Goal: Information Seeking & Learning: Learn about a topic

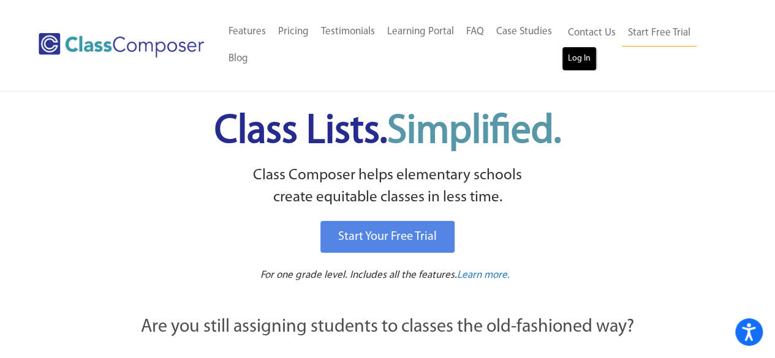
click at [580, 63] on link "Log In" at bounding box center [579, 59] width 35 height 25
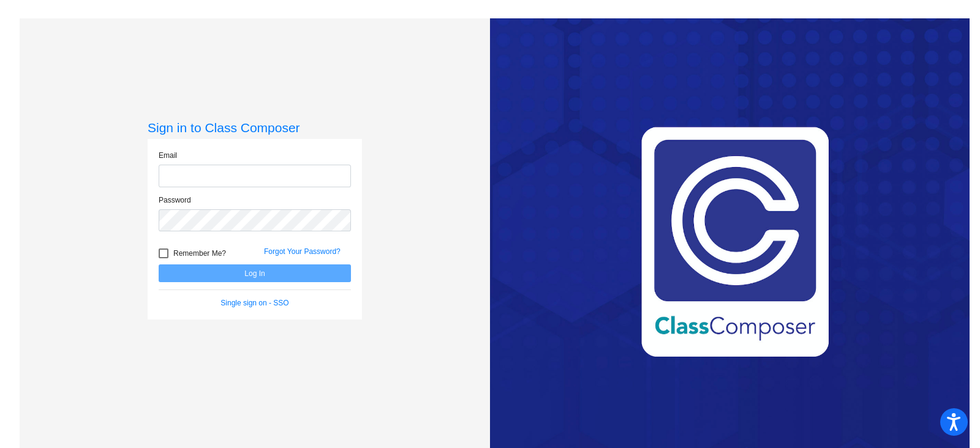
type input "[EMAIL_ADDRESS][DOMAIN_NAME]"
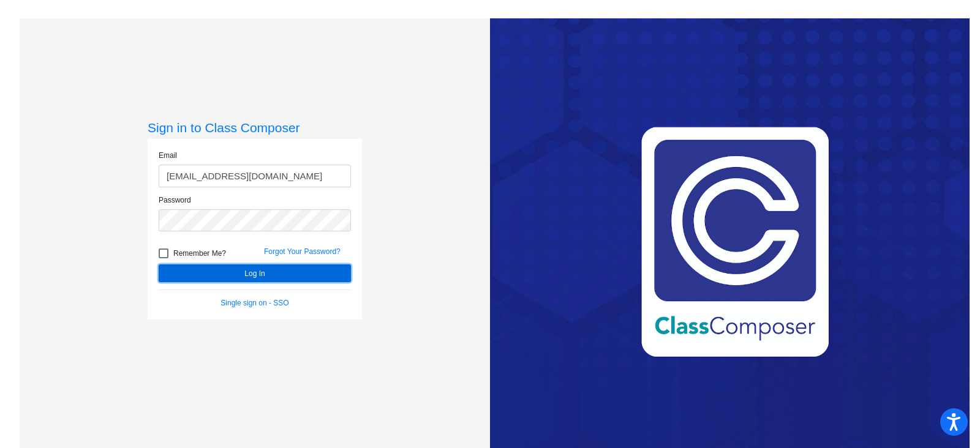
click at [281, 279] on button "Log In" at bounding box center [255, 274] width 192 height 18
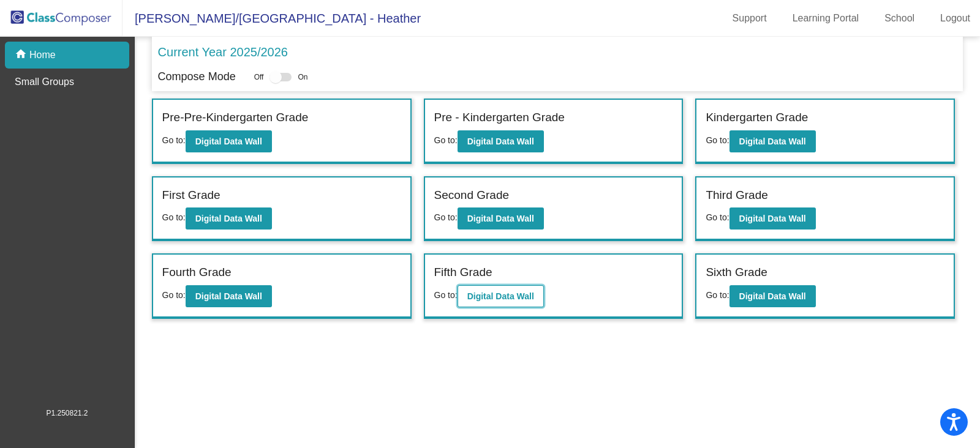
click at [499, 298] on b "Digital Data Wall" at bounding box center [500, 297] width 67 height 10
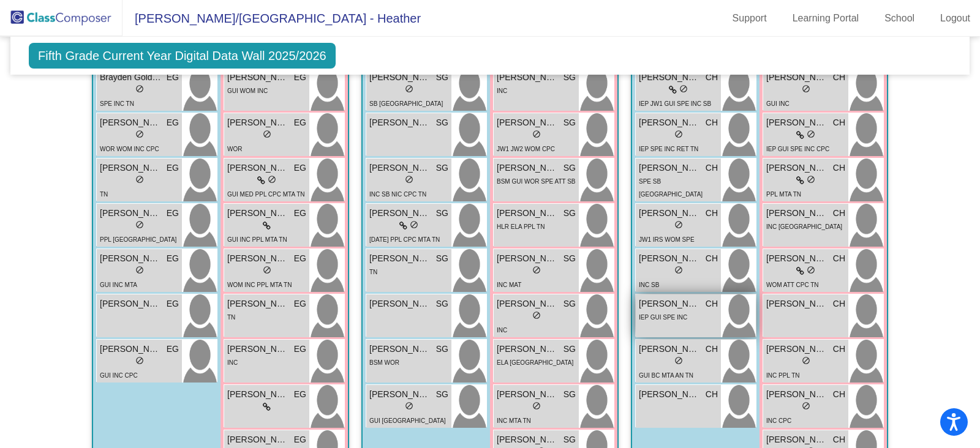
scroll to position [460, 0]
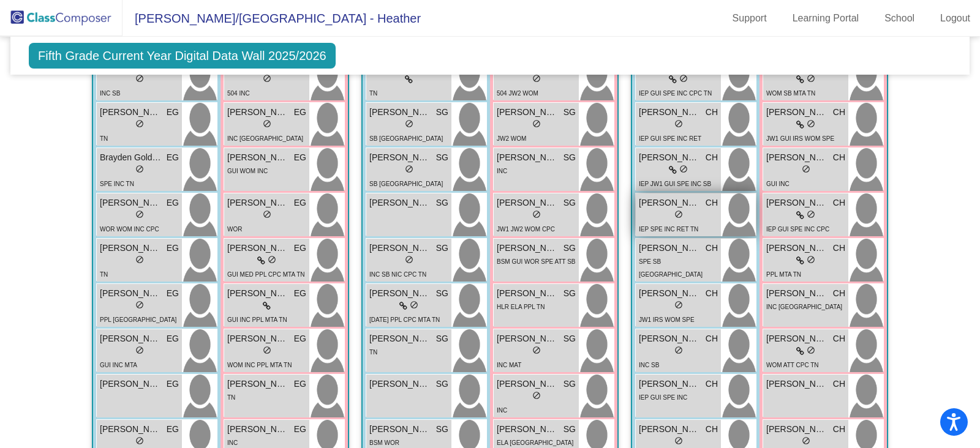
click at [665, 201] on span "[PERSON_NAME] [PERSON_NAME]" at bounding box center [669, 203] width 61 height 13
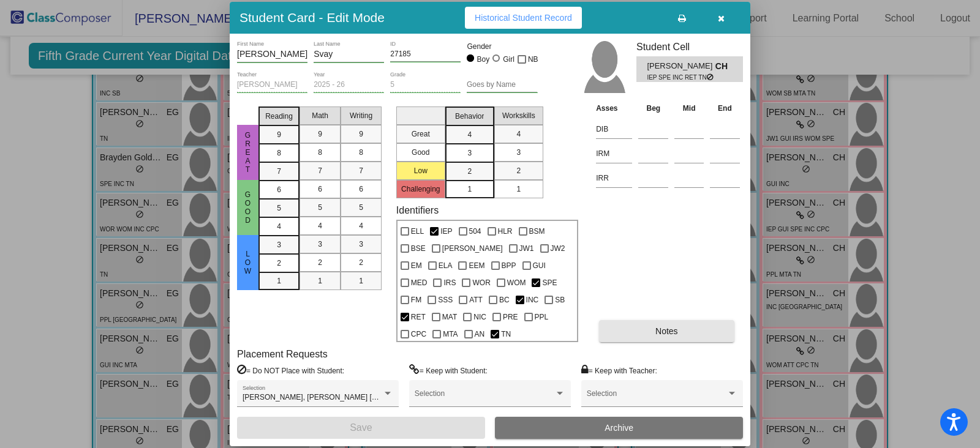
click at [677, 330] on span "Notes" at bounding box center [667, 332] width 23 height 10
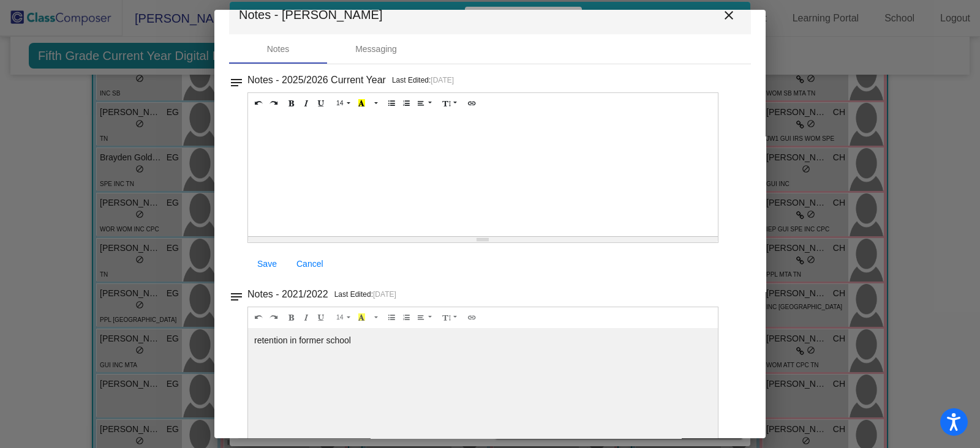
scroll to position [0, 0]
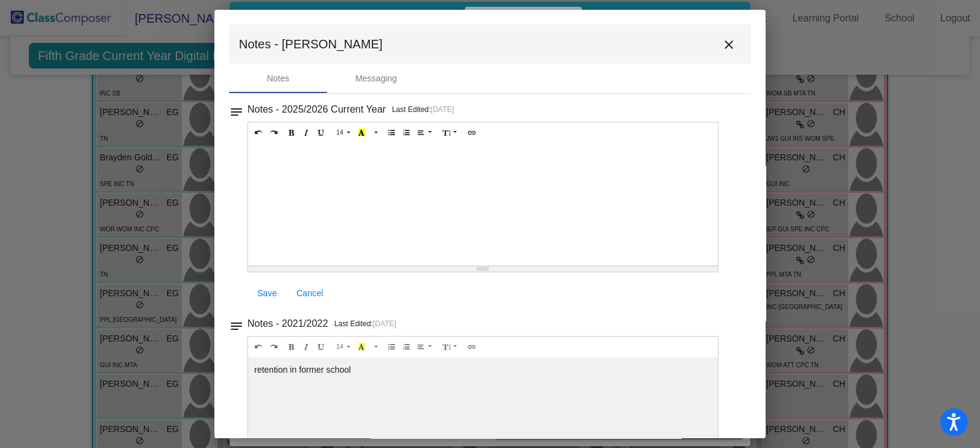
click at [726, 45] on mat-icon "close" at bounding box center [729, 44] width 15 height 15
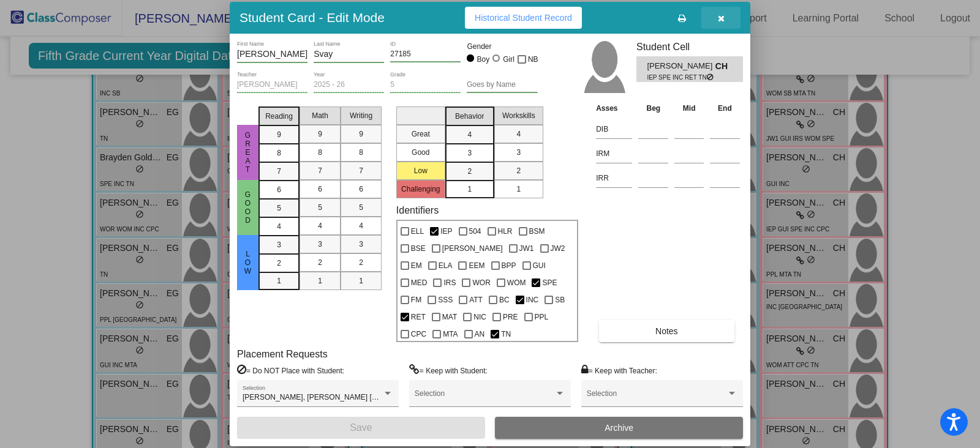
click at [718, 19] on icon "button" at bounding box center [721, 18] width 7 height 9
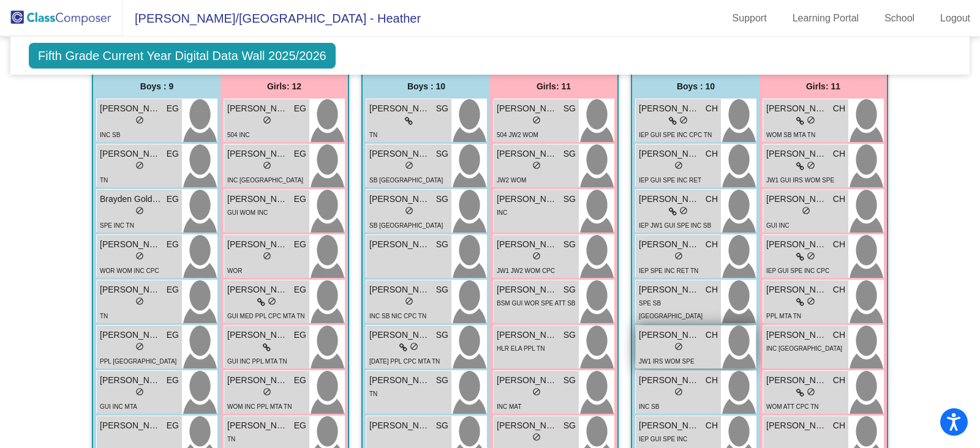
scroll to position [383, 0]
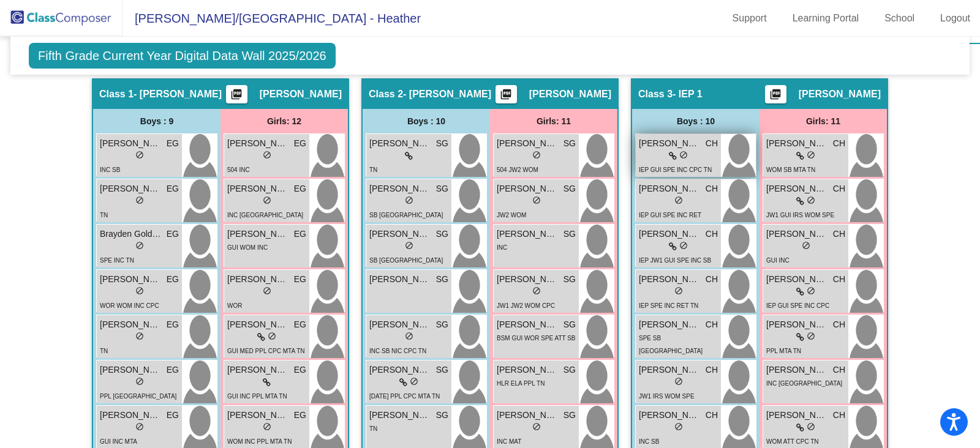
click at [692, 163] on div "IEP GUI SPE INC CPC TN" at bounding box center [675, 169] width 73 height 13
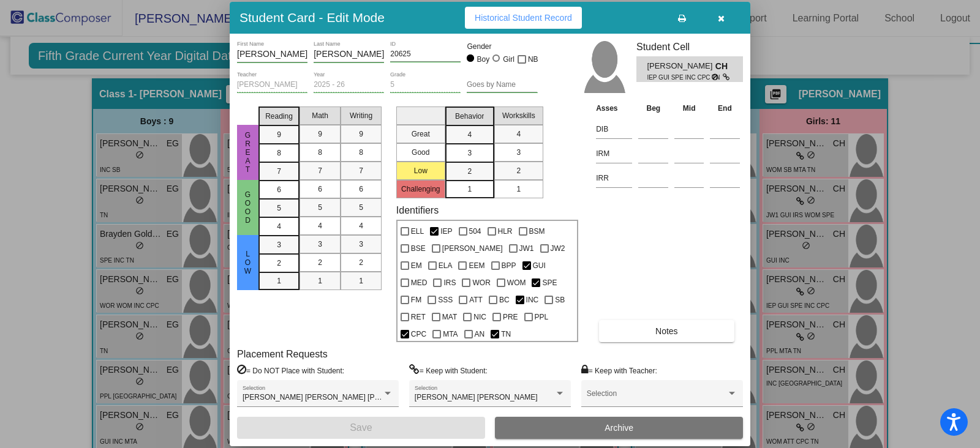
click at [638, 330] on button "Notes" at bounding box center [666, 331] width 135 height 22
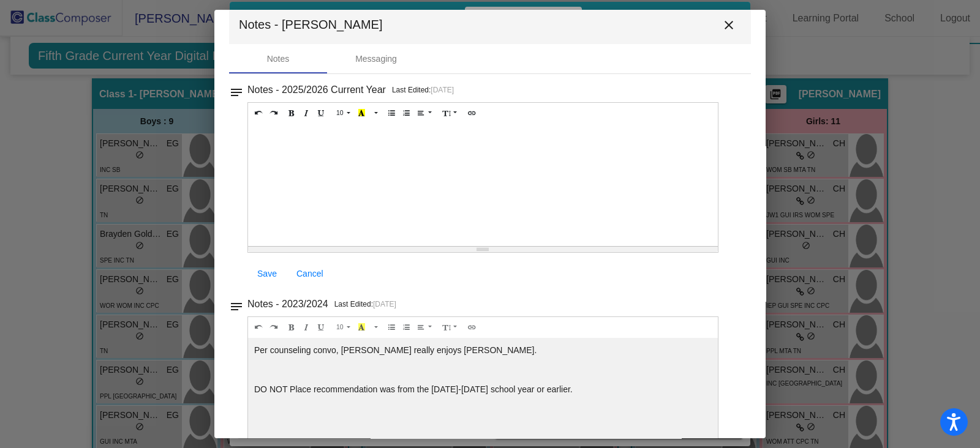
scroll to position [0, 0]
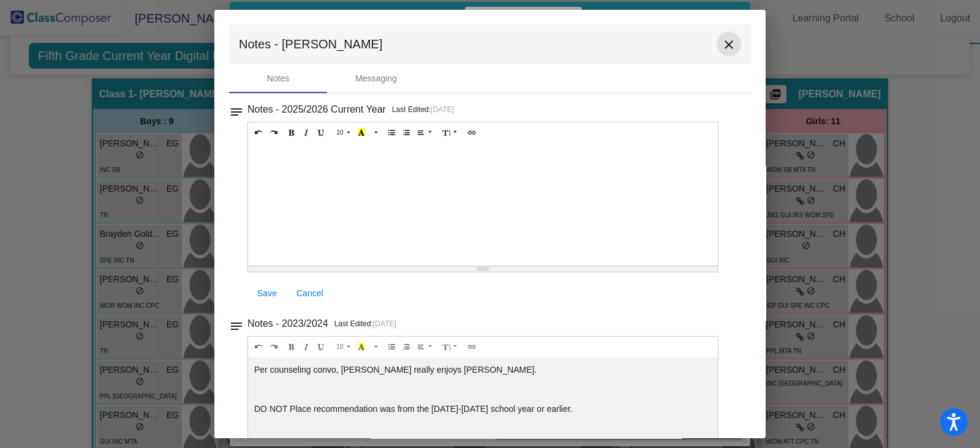
click at [727, 42] on mat-icon "close" at bounding box center [729, 44] width 15 height 15
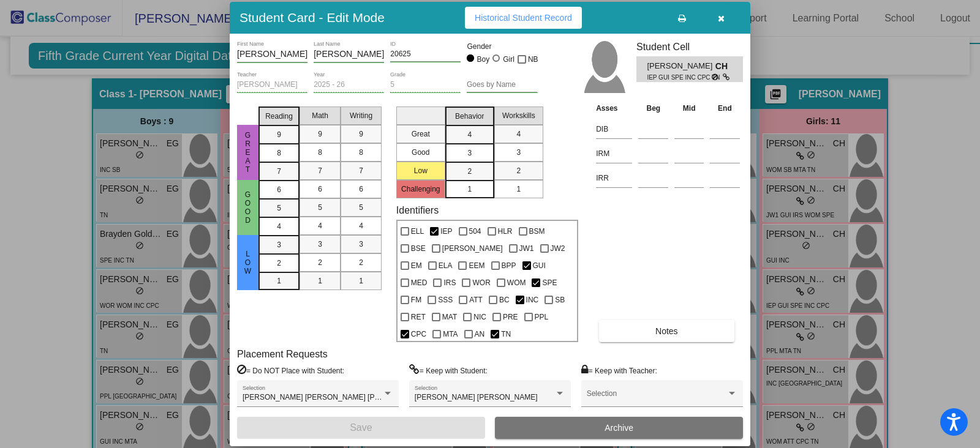
click at [724, 14] on icon "button" at bounding box center [721, 18] width 7 height 9
